Goal: Navigation & Orientation: Find specific page/section

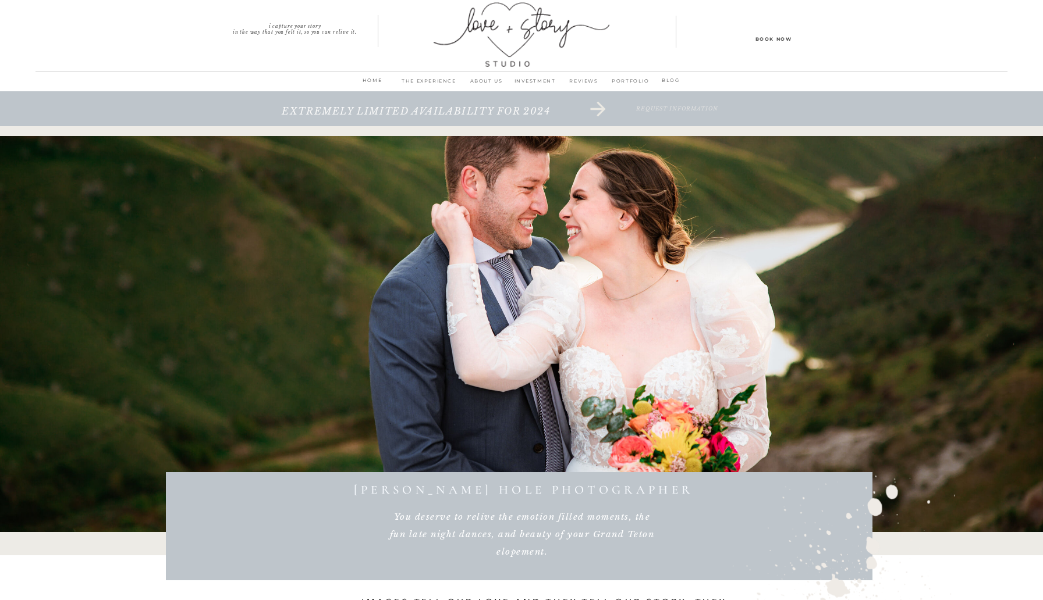
click at [481, 79] on p "ABOUT us" at bounding box center [486, 84] width 48 height 16
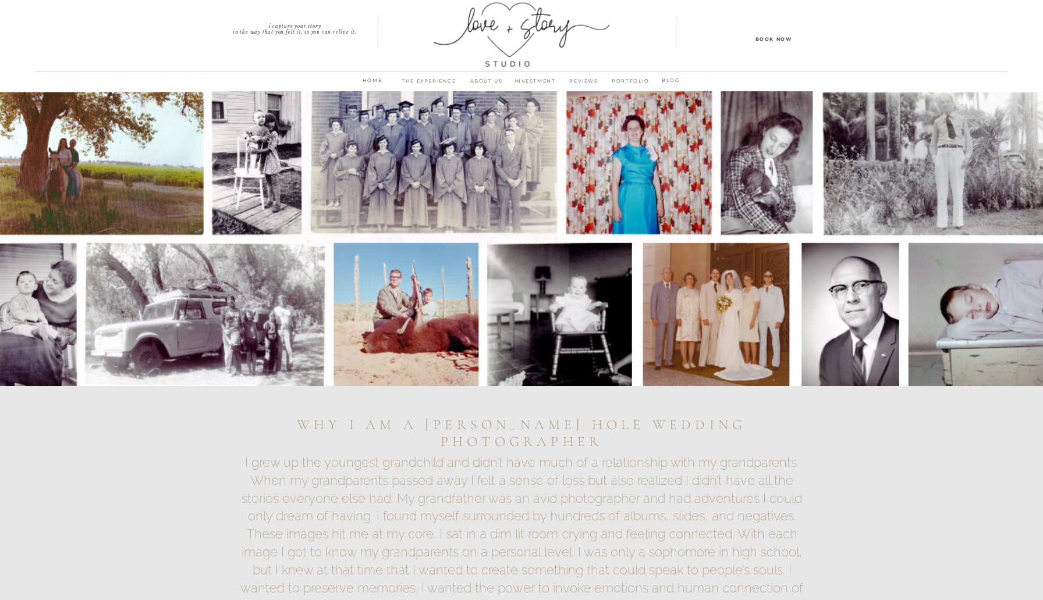
click at [373, 80] on p "home" at bounding box center [372, 84] width 31 height 16
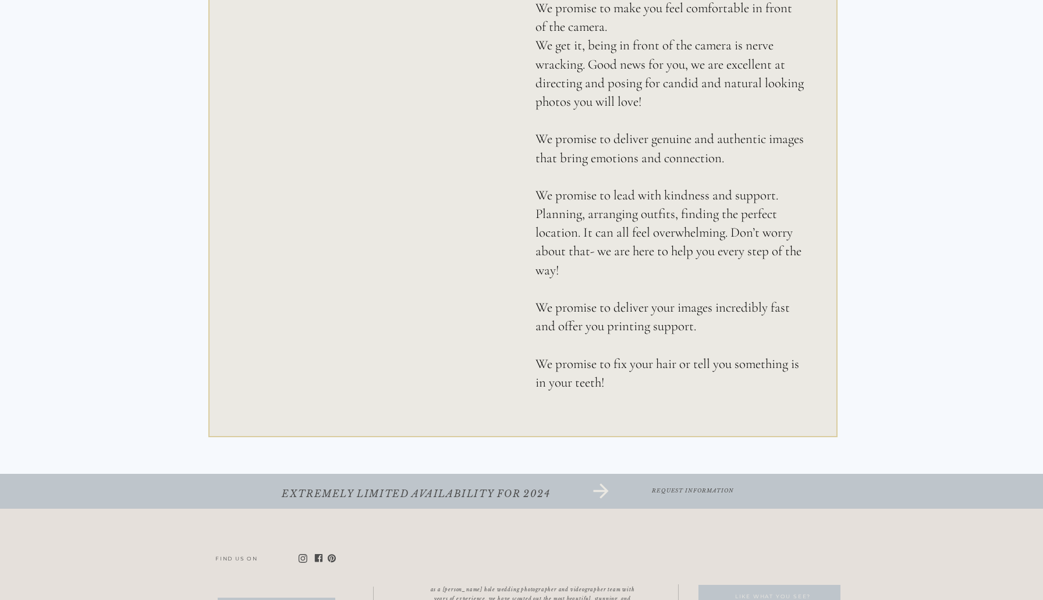
scroll to position [7286, 0]
